Goal: Find specific page/section: Find specific page/section

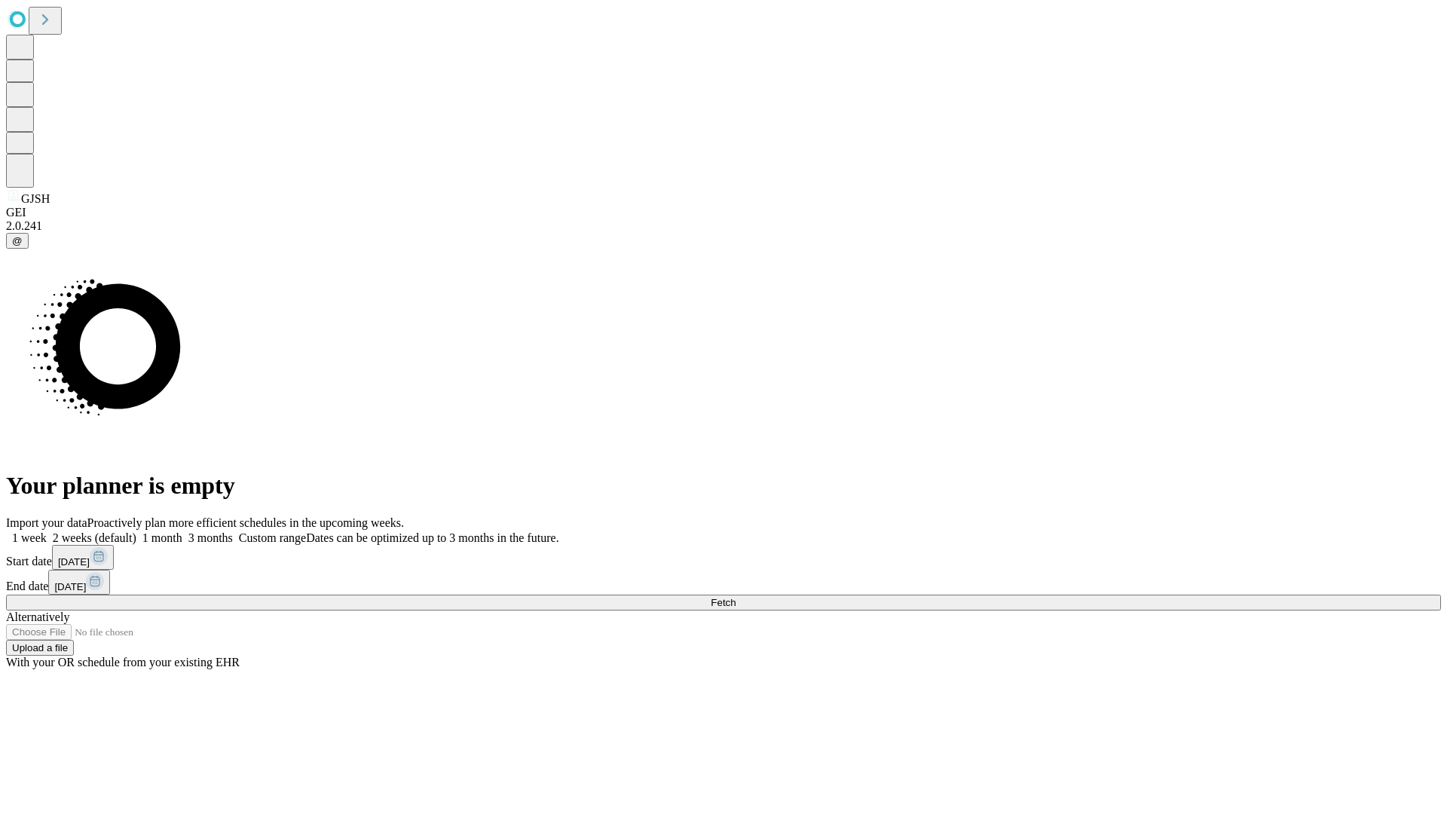
click at [735, 597] on span "Fetch" at bounding box center [723, 602] width 25 height 11
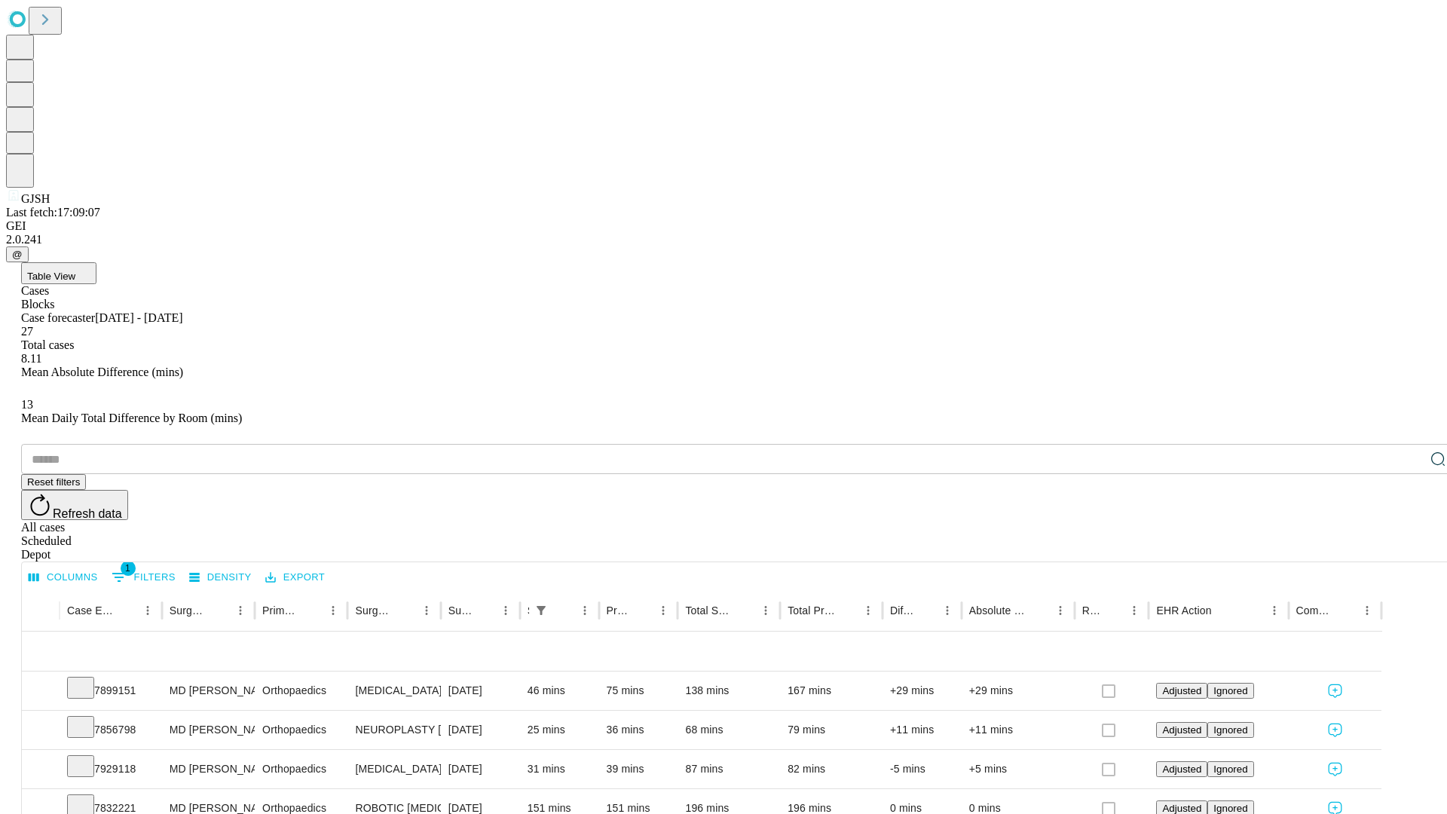
scroll to position [50, 0]
click at [88, 679] on icon at bounding box center [80, 686] width 15 height 15
